Goal: Task Accomplishment & Management: Manage account settings

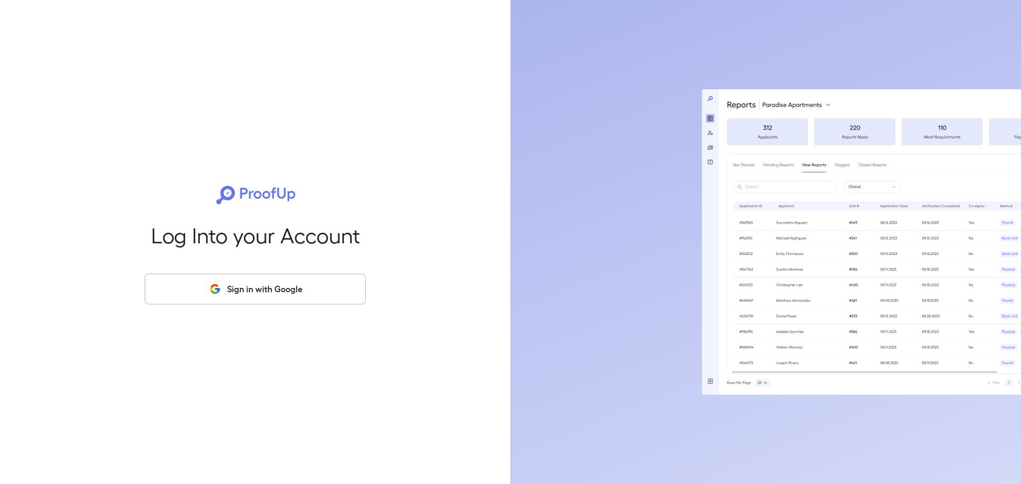
click at [270, 293] on button "Sign in with Google" at bounding box center [255, 289] width 221 height 31
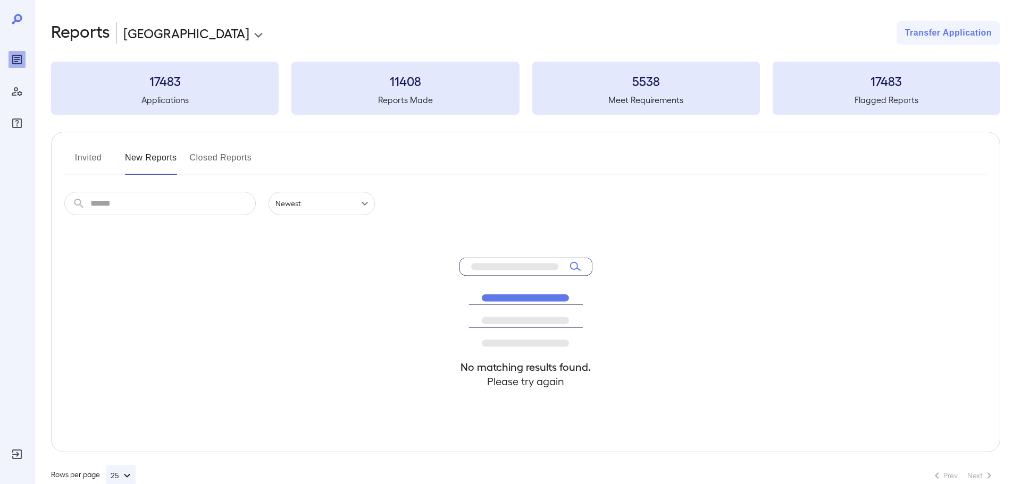
click at [86, 158] on button "Invited" at bounding box center [88, 162] width 48 height 26
click at [152, 156] on button "New Reports" at bounding box center [151, 162] width 52 height 26
click at [150, 160] on button "New Reports" at bounding box center [151, 162] width 52 height 26
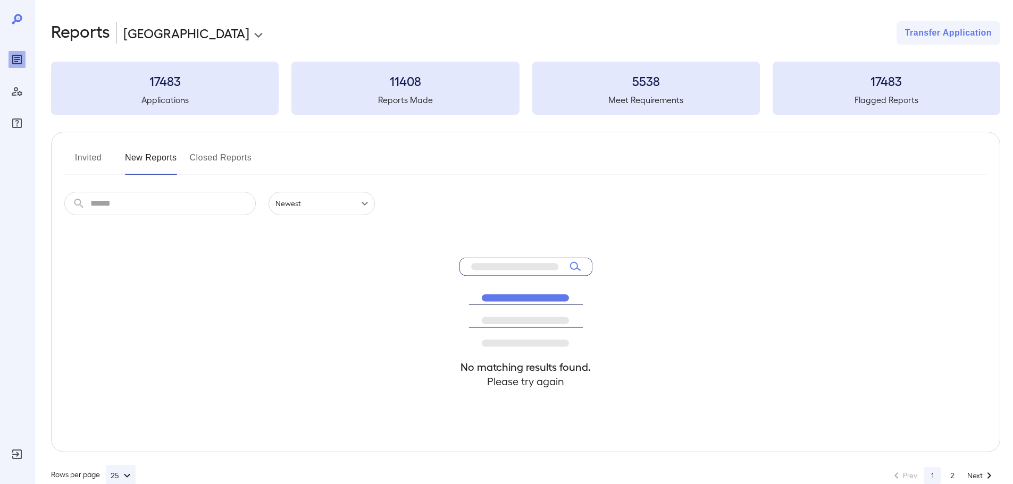
click at [130, 198] on input "text" at bounding box center [172, 203] width 165 height 23
click at [74, 163] on button "Invited" at bounding box center [88, 162] width 48 height 26
click at [136, 153] on button "New Reports" at bounding box center [151, 162] width 52 height 26
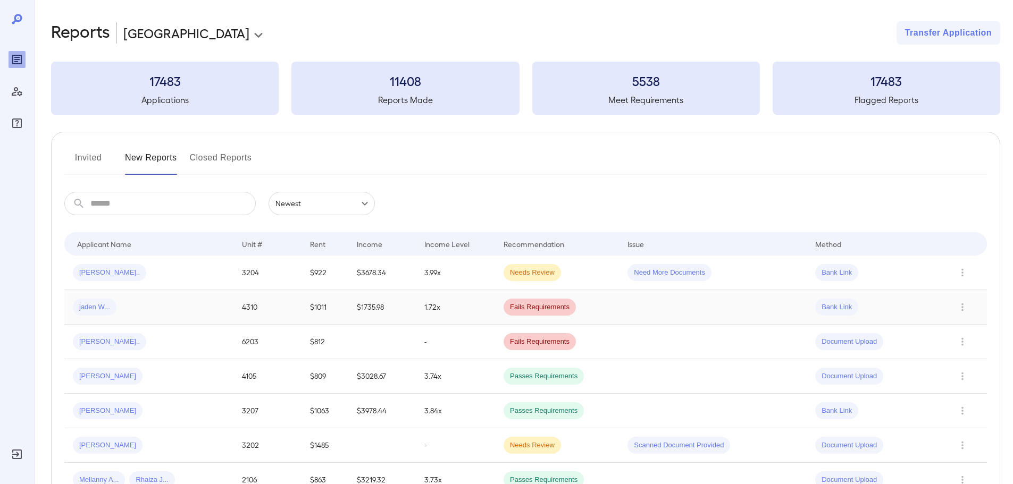
click at [107, 295] on td "jaden W..." at bounding box center [148, 307] width 169 height 35
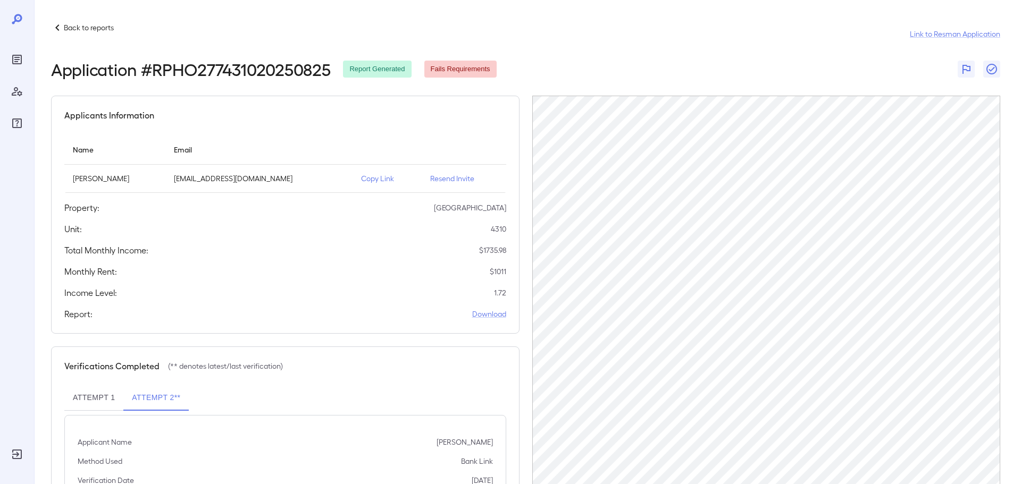
click at [442, 176] on p "Resend Invite" at bounding box center [464, 178] width 68 height 11
click at [447, 181] on p "Resend Invite" at bounding box center [464, 178] width 68 height 11
